Goal: Information Seeking & Learning: Find specific fact

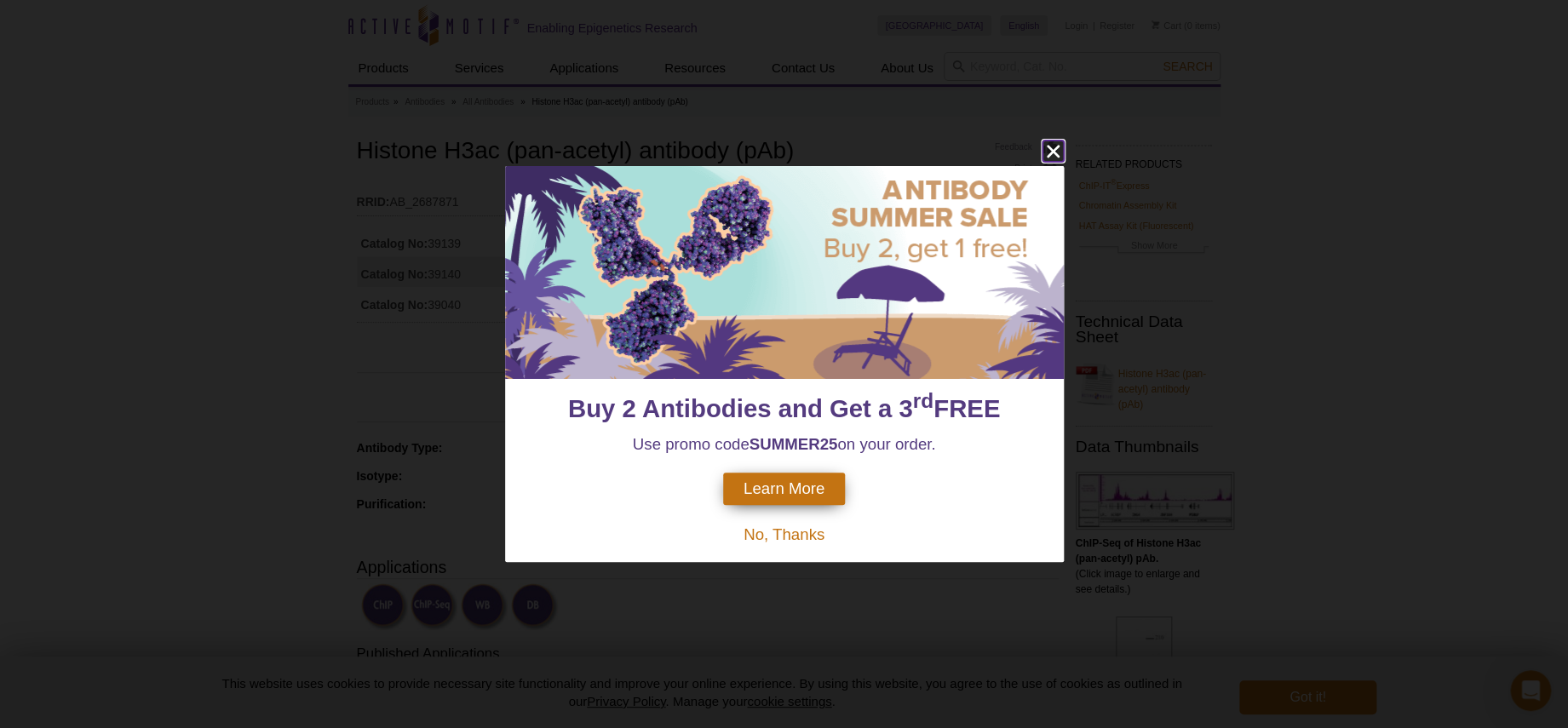
click at [1054, 145] on icon "close" at bounding box center [1053, 151] width 21 height 21
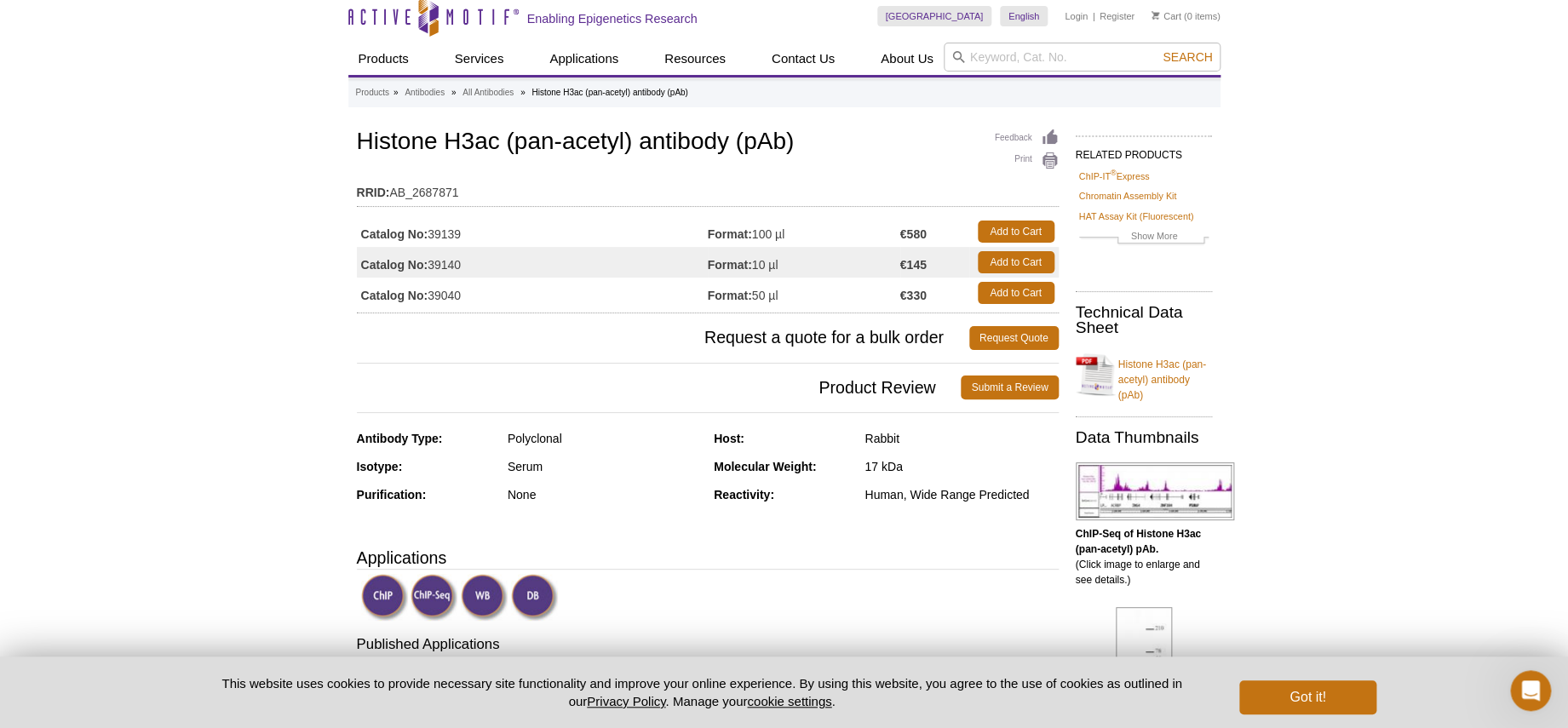
scroll to position [13, 0]
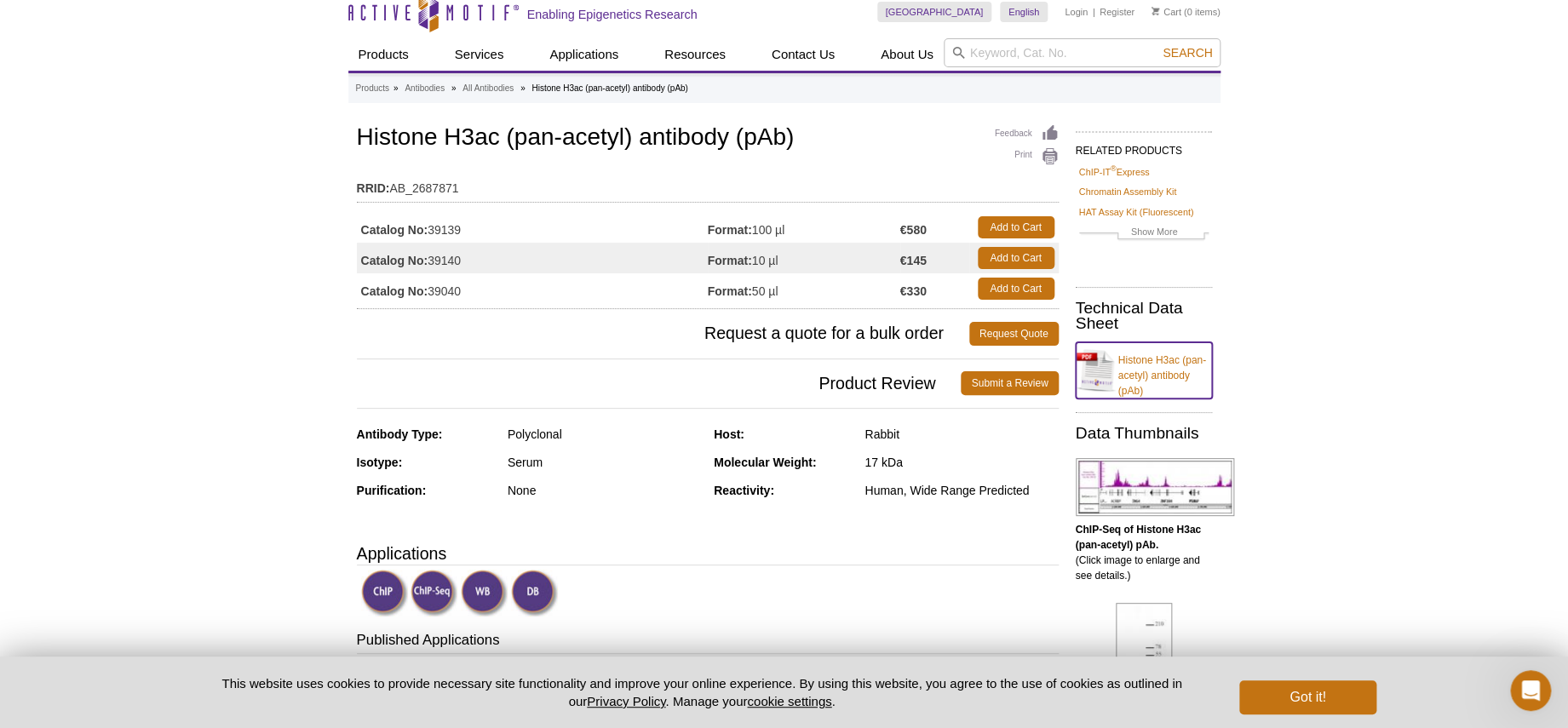
click at [1167, 375] on link "Histone H3ac (pan-acetyl) antibody (pAb)" at bounding box center [1143, 370] width 136 height 56
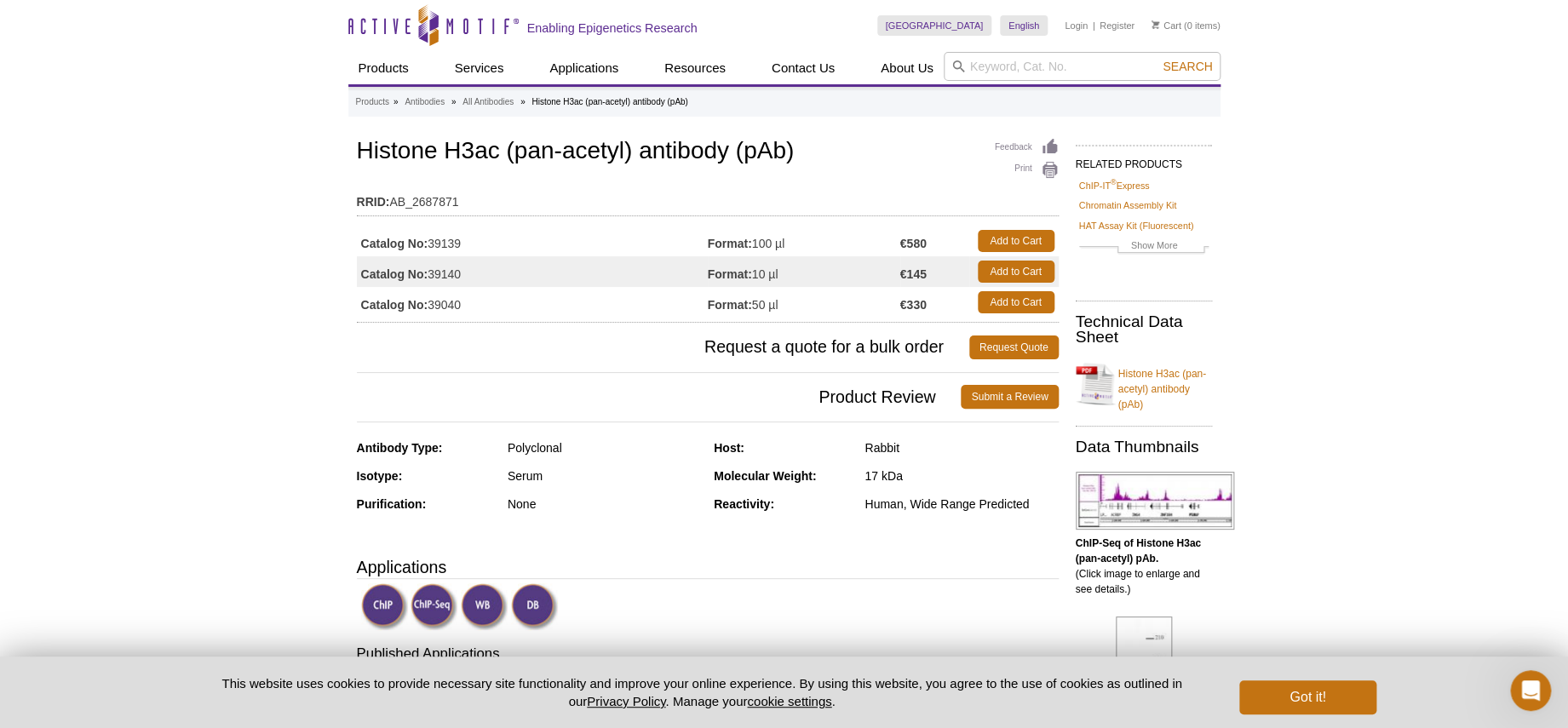
drag, startPoint x: 430, startPoint y: 275, endPoint x: 464, endPoint y: 278, distance: 34.1
click at [464, 278] on td "Catalog No: 39140" at bounding box center [533, 272] width 351 height 31
drag, startPoint x: 430, startPoint y: 304, endPoint x: 465, endPoint y: 306, distance: 35.1
click at [465, 306] on td "Catalog No: 39040" at bounding box center [533, 302] width 351 height 31
copy td "39040"
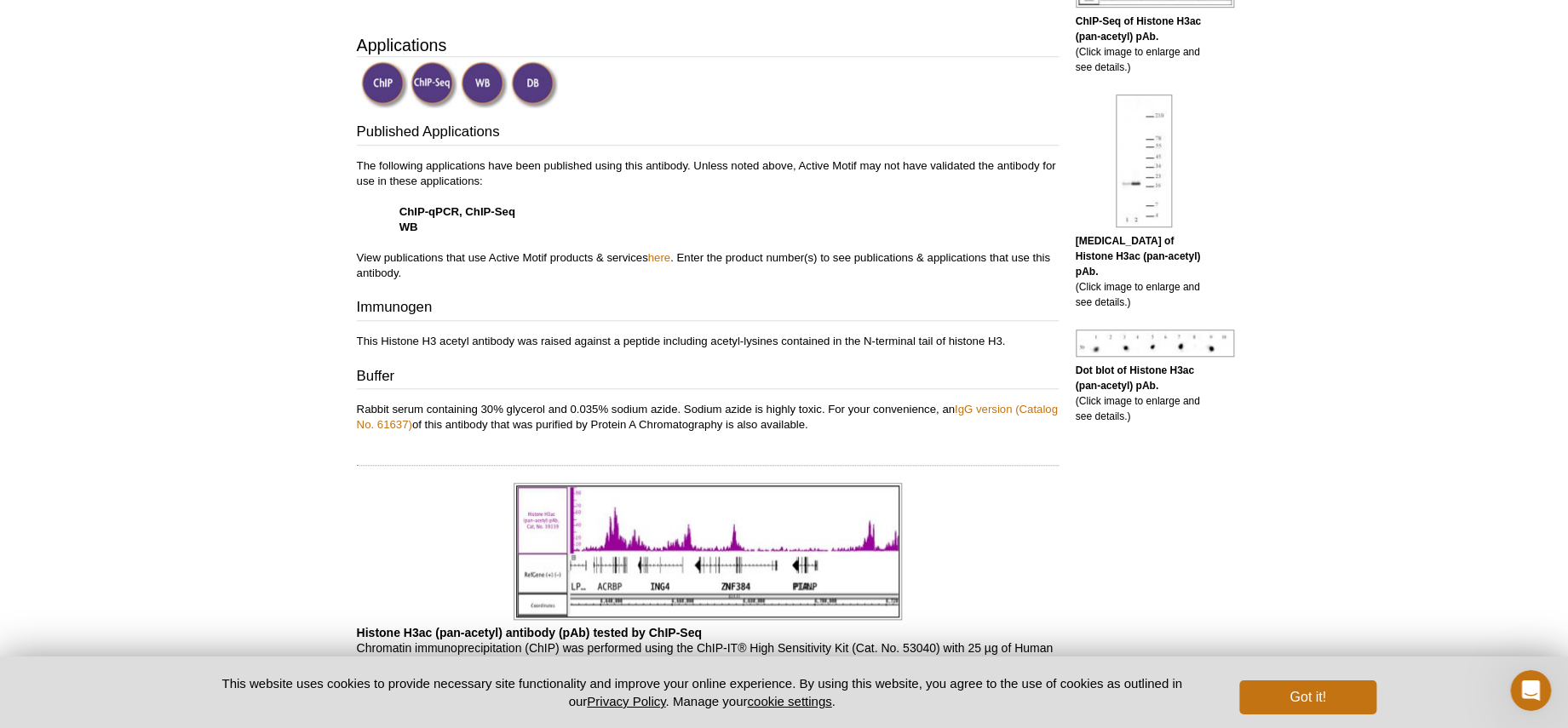
scroll to position [517, 0]
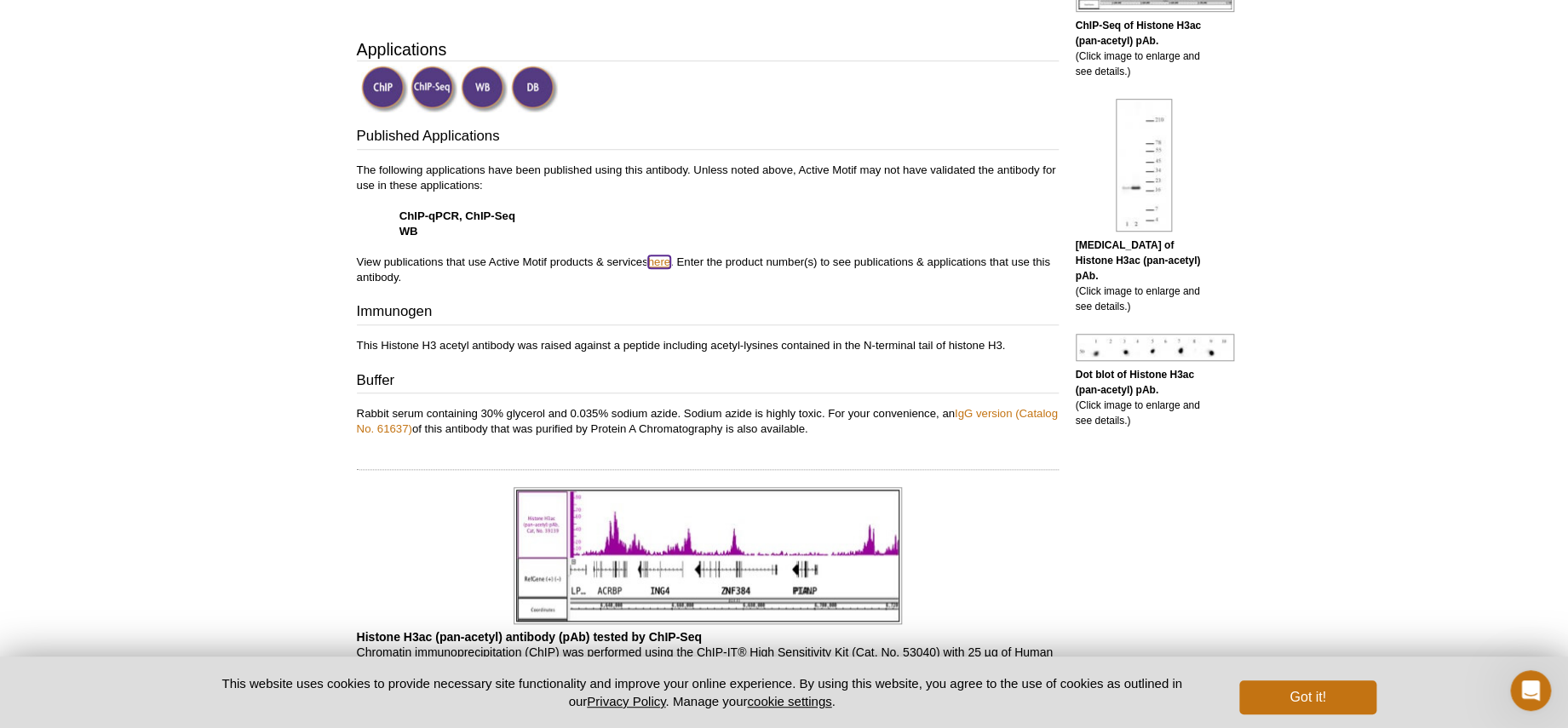
click at [659, 260] on link "here" at bounding box center [659, 261] width 22 height 12
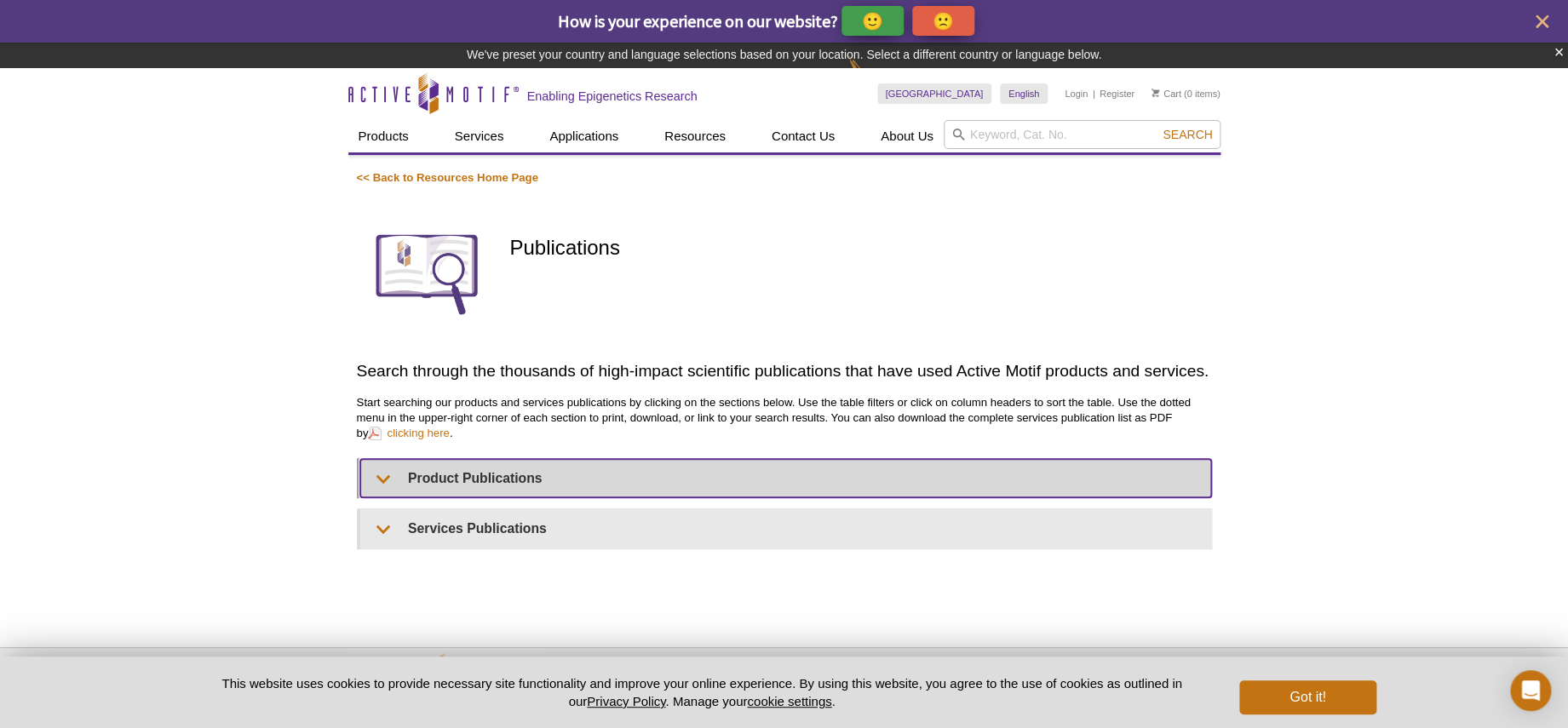
click at [387, 480] on summary "Product Publications" at bounding box center [784, 478] width 850 height 38
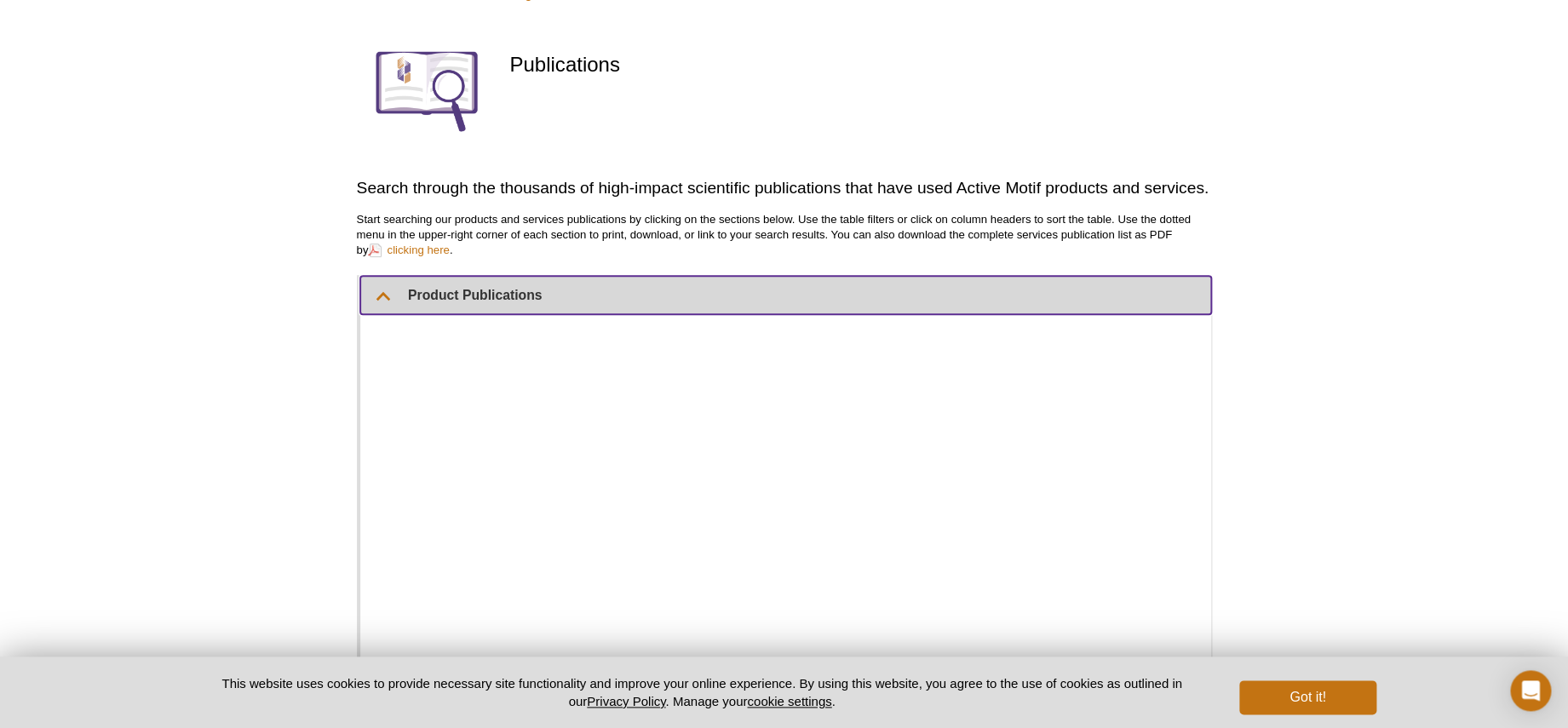
scroll to position [172, 0]
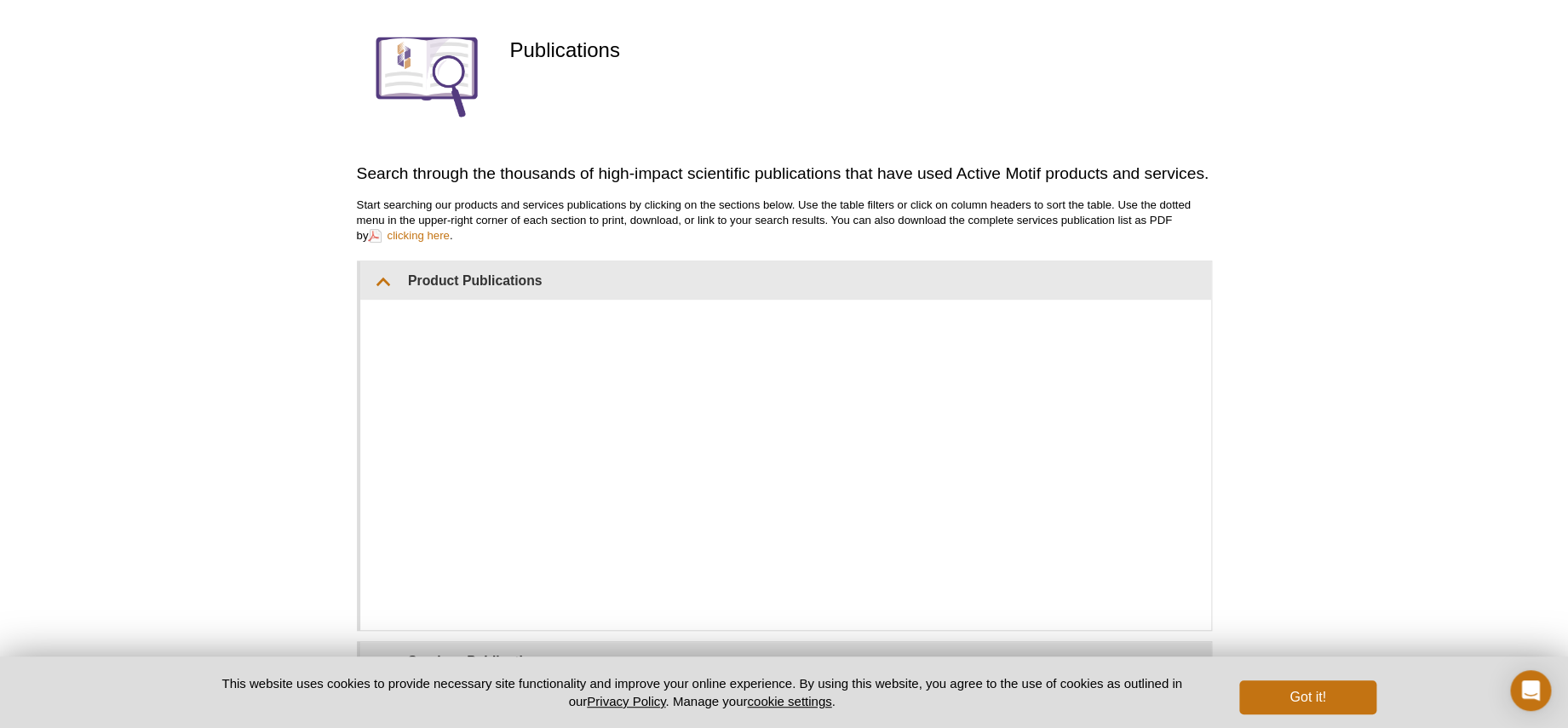
click at [1266, 339] on div "Active Motif Logo Enabling Epigenetics Research 0 Search Skip to content Active…" at bounding box center [784, 374] width 1568 height 1009
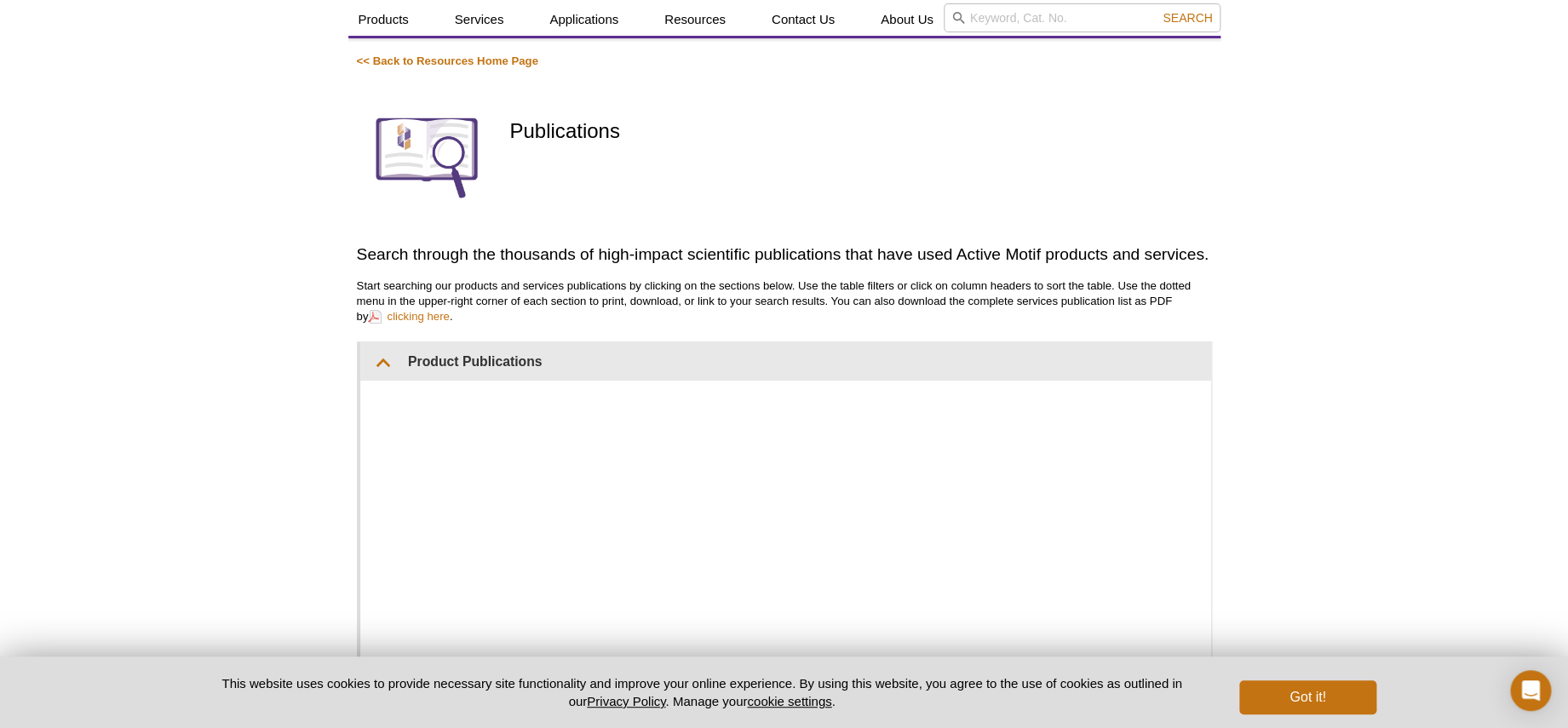
scroll to position [0, 0]
